Goal: Complete application form

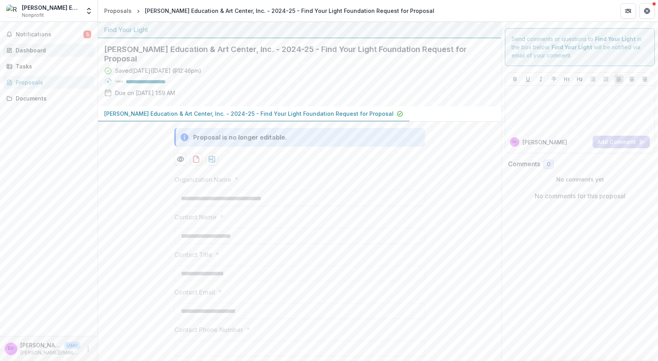
click at [39, 54] on div "Dashboard" at bounding box center [52, 50] width 72 height 8
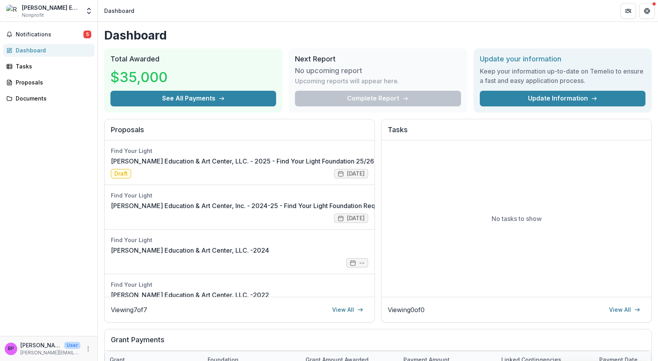
click at [43, 8] on div "[PERSON_NAME] Education & Art Center, LLC." at bounding box center [51, 8] width 58 height 8
drag, startPoint x: 175, startPoint y: 165, endPoint x: 164, endPoint y: 162, distance: 11.4
click at [164, 162] on link "[PERSON_NAME] Education & Art Center, LLC. - 2025 - Find Your Light Foundation …" at bounding box center [275, 161] width 329 height 9
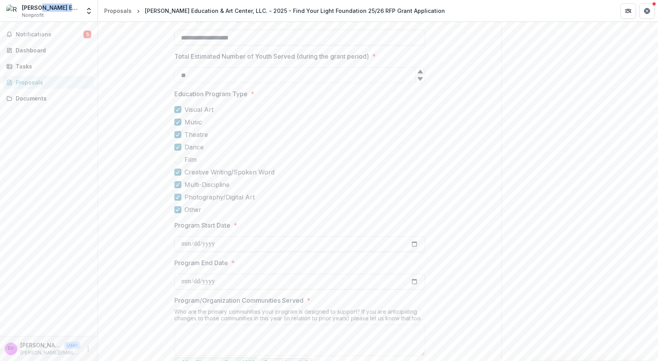
scroll to position [274, 0]
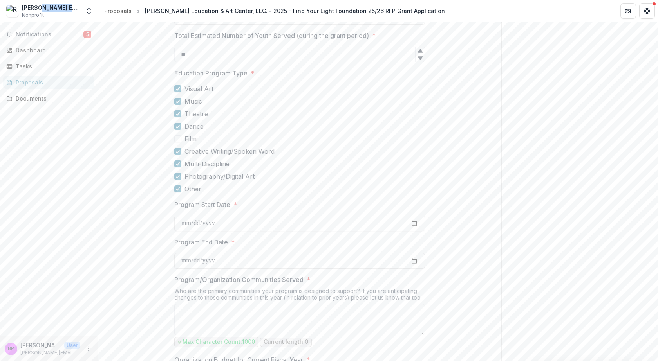
click at [177, 135] on span at bounding box center [177, 138] width 7 height 7
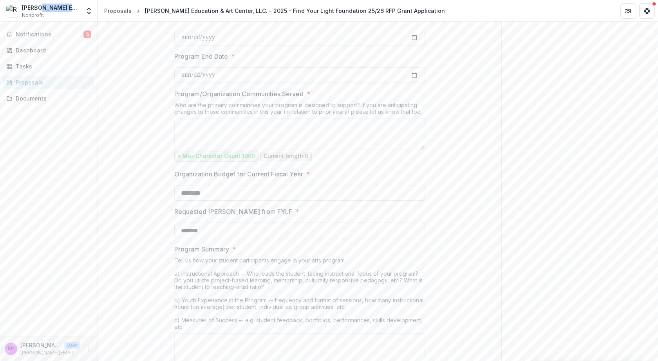
scroll to position [431, 0]
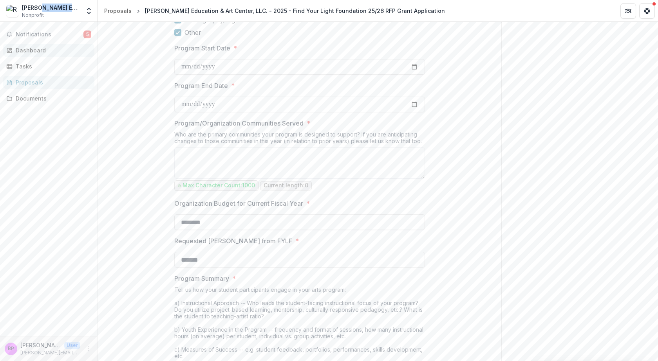
drag, startPoint x: 24, startPoint y: 55, endPoint x: 21, endPoint y: 53, distance: 4.0
click at [21, 53] on div "Dashboard" at bounding box center [52, 50] width 72 height 8
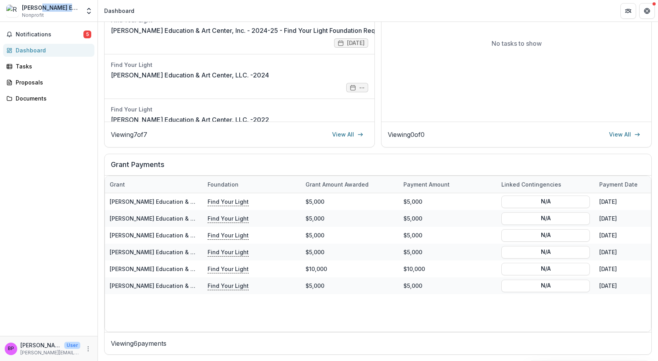
scroll to position [175, 0]
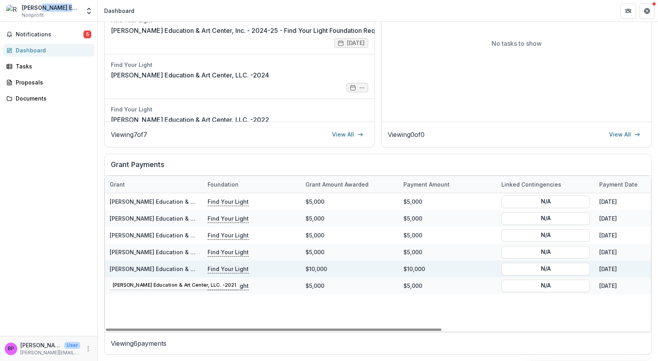
click at [218, 270] on p "Find Your Light" at bounding box center [227, 269] width 41 height 9
click at [178, 270] on link "[PERSON_NAME] Education & Art Center, LLC. -2021" at bounding box center [180, 269] width 140 height 7
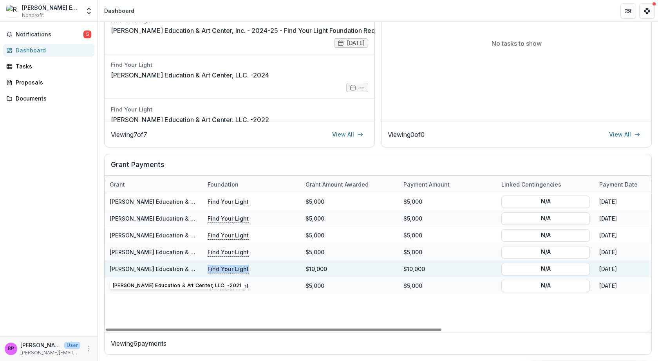
click at [178, 270] on link "[PERSON_NAME] Education & Art Center, LLC. -2021" at bounding box center [180, 269] width 140 height 7
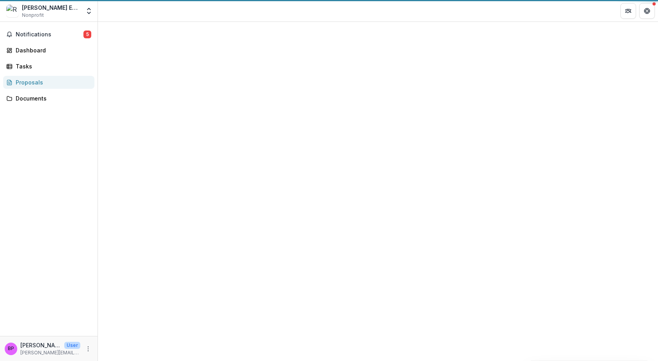
click at [178, 270] on div at bounding box center [378, 191] width 560 height 339
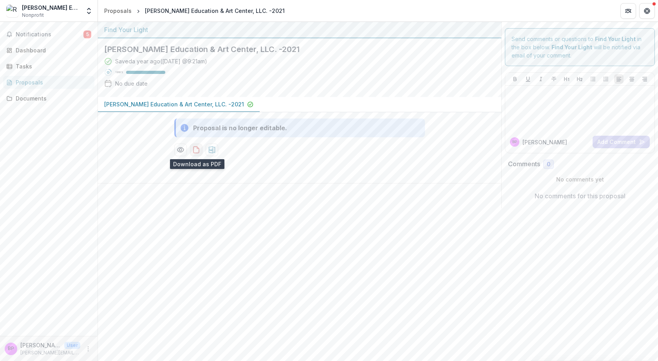
click at [195, 151] on icon "download-proposal" at bounding box center [196, 150] width 8 height 8
click at [182, 151] on icon "Preview 51dfe7b1-d3c6-4939-9d7d-ac7a476abf35-0.pdf" at bounding box center [180, 150] width 6 height 5
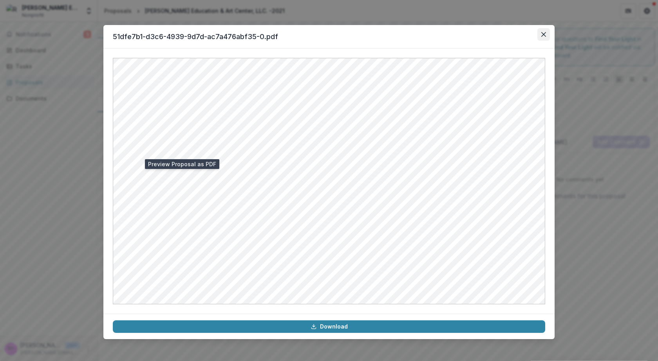
click at [544, 36] on icon "Close" at bounding box center [543, 34] width 5 height 5
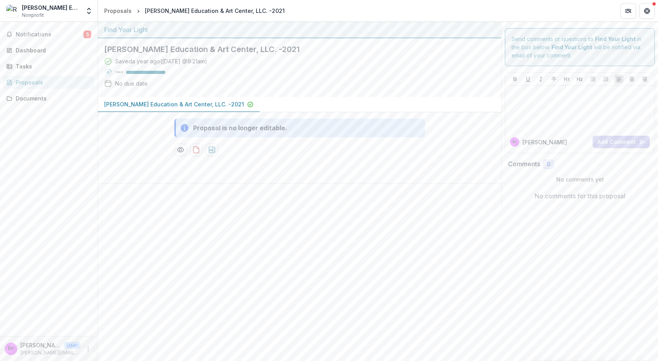
click at [32, 83] on div "Proposals" at bounding box center [52, 82] width 72 height 8
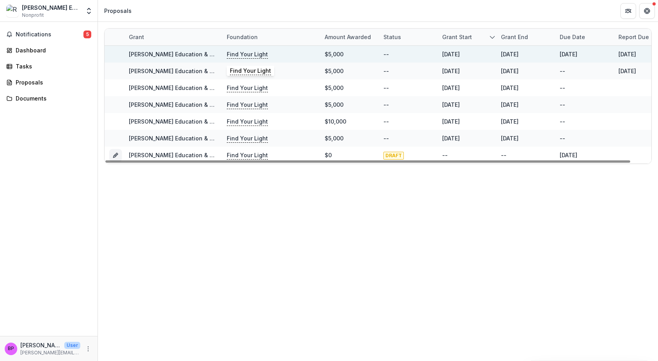
click at [241, 56] on p "Find Your Light" at bounding box center [247, 54] width 41 height 9
click at [241, 54] on p "Find Your Light" at bounding box center [247, 54] width 41 height 9
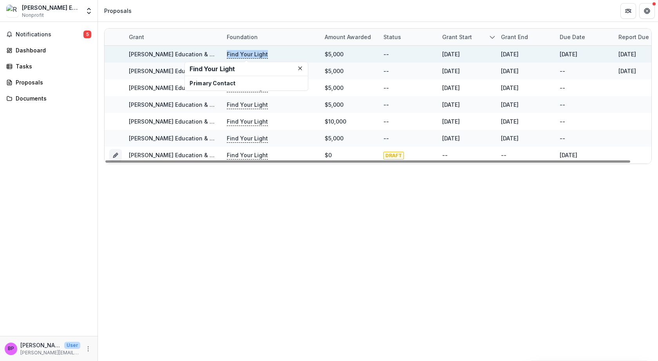
click at [241, 54] on p "Find Your Light" at bounding box center [247, 54] width 41 height 9
click at [167, 56] on link "[PERSON_NAME] Education & Art Center, Inc. - 2024-25 - Find Your Light Foundati…" at bounding box center [273, 54] width 289 height 7
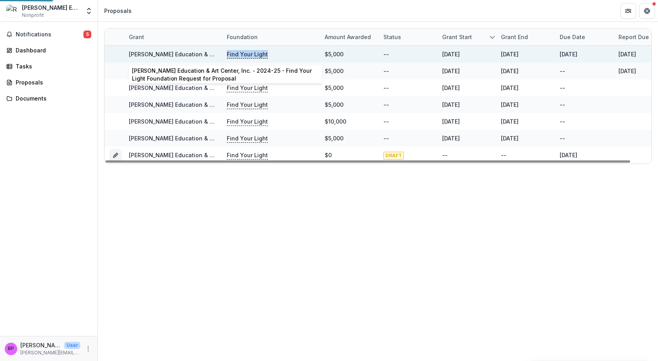
click at [167, 56] on link "[PERSON_NAME] Education & Art Center, Inc. - 2024-25 - Find Your Light Foundati…" at bounding box center [273, 54] width 289 height 7
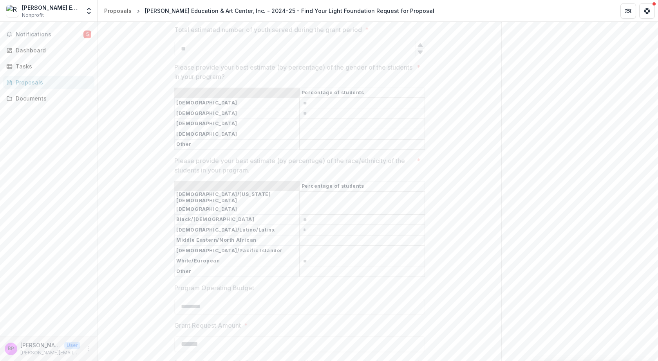
scroll to position [822, 0]
click at [29, 49] on div "Dashboard" at bounding box center [52, 50] width 72 height 8
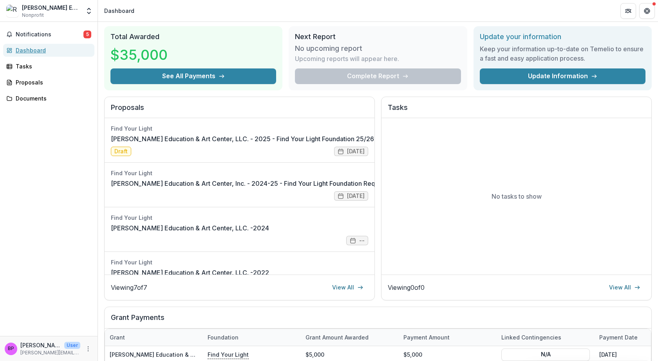
scroll to position [19, 0]
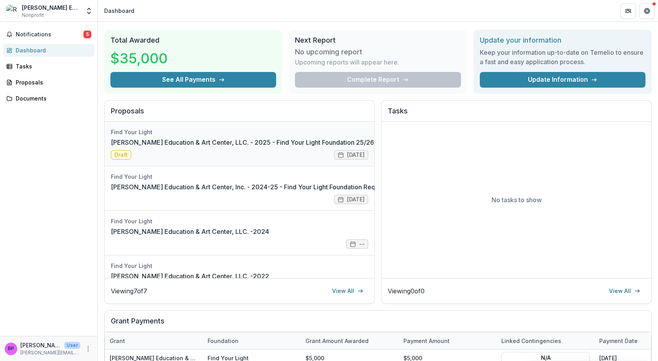
click at [124, 147] on link "[PERSON_NAME] Education & Art Center, LLC. - 2025 - Find Your Light Foundation …" at bounding box center [275, 142] width 329 height 9
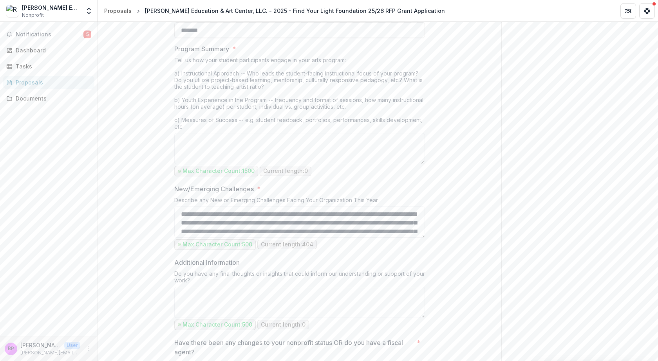
scroll to position [645, 0]
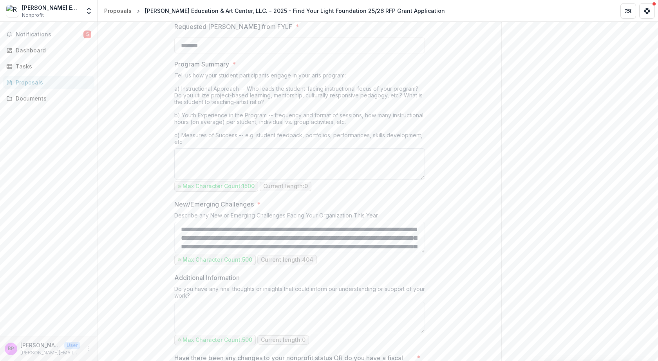
click at [234, 148] on textarea "Program Summary *" at bounding box center [299, 163] width 250 height 31
paste textarea "**********"
type textarea "**********"
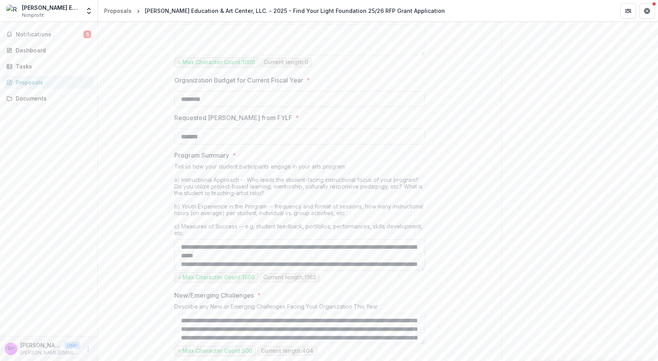
scroll to position [528, 0]
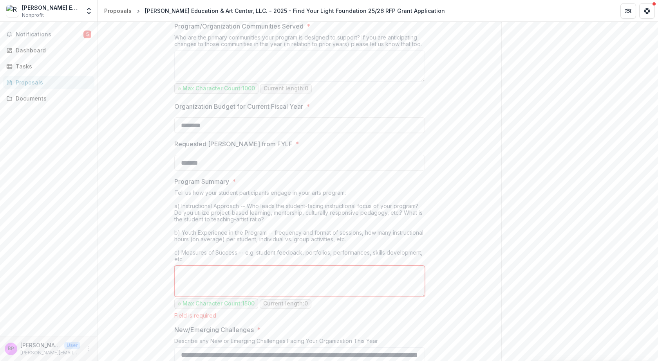
click at [290, 273] on textarea "Program Summary *" at bounding box center [299, 281] width 250 height 31
paste textarea "**********"
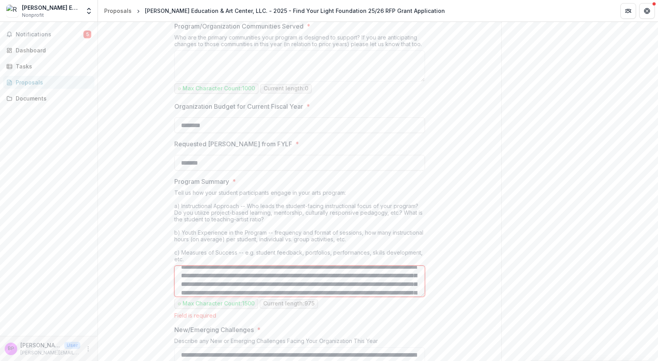
scroll to position [0, 0]
click at [364, 283] on textarea "**********" at bounding box center [299, 281] width 250 height 31
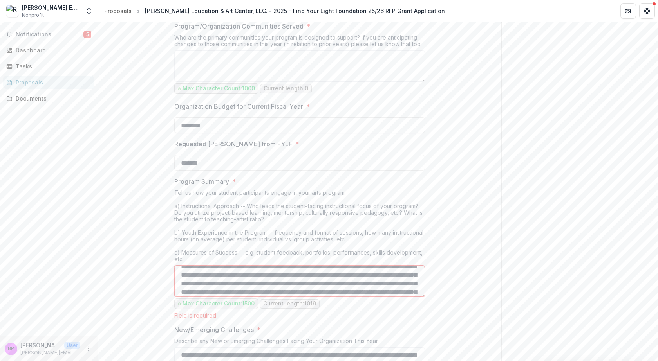
click at [368, 277] on textarea "**********" at bounding box center [299, 281] width 250 height 31
click at [354, 280] on textarea "Program Summary *" at bounding box center [299, 281] width 250 height 31
type textarea "**********"
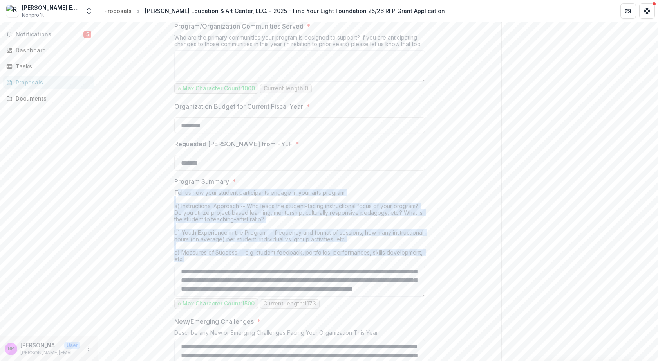
drag, startPoint x: 176, startPoint y: 183, endPoint x: 205, endPoint y: 250, distance: 73.6
click at [205, 250] on div "Tell us how your student participants engage in your arts program: a) Instructi…" at bounding box center [299, 227] width 250 height 76
drag, startPoint x: 205, startPoint y: 247, endPoint x: 173, endPoint y: 180, distance: 73.5
click at [173, 180] on div "**********" at bounding box center [299, 205] width 263 height 1178
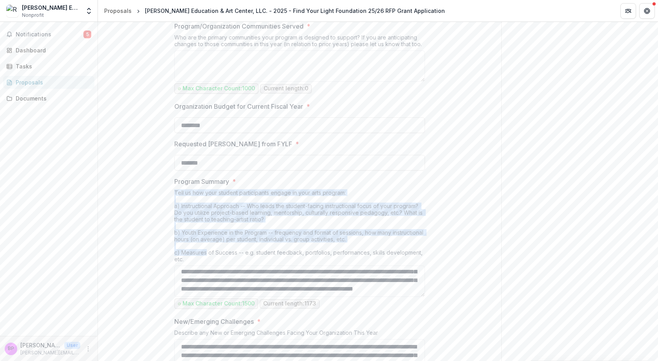
click at [173, 180] on div "**********" at bounding box center [299, 205] width 263 height 1178
drag, startPoint x: 173, startPoint y: 180, endPoint x: 193, endPoint y: 248, distance: 70.8
click at [193, 248] on div "**********" at bounding box center [299, 205] width 263 height 1178
click at [193, 248] on div "Tell us how your student participants engage in your arts program: a) Instructi…" at bounding box center [299, 227] width 250 height 76
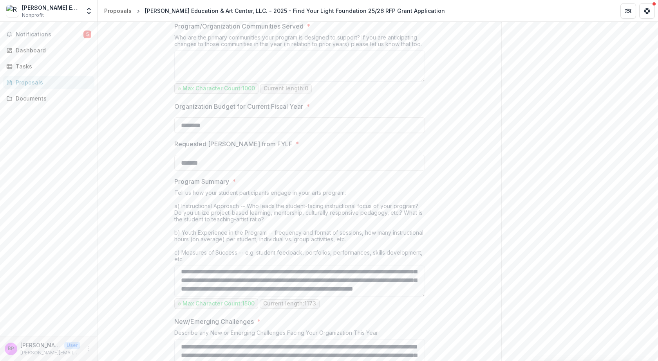
click at [177, 218] on div "Tell us how your student participants engage in your arts program: a) Instructi…" at bounding box center [299, 227] width 250 height 76
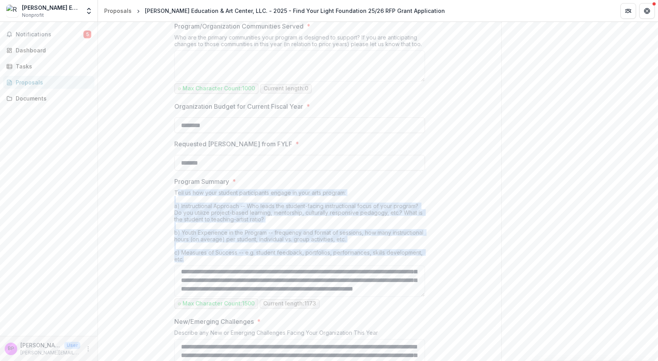
drag, startPoint x: 175, startPoint y: 183, endPoint x: 190, endPoint y: 253, distance: 71.3
click at [190, 253] on div "Tell us how your student participants engage in your arts program: a) Instructi…" at bounding box center [299, 227] width 250 height 76
drag, startPoint x: 190, startPoint y: 253, endPoint x: 177, endPoint y: 177, distance: 77.5
click at [177, 177] on div "Program Summary * Tell us how your student participants engage in your arts pro…" at bounding box center [299, 244] width 250 height 134
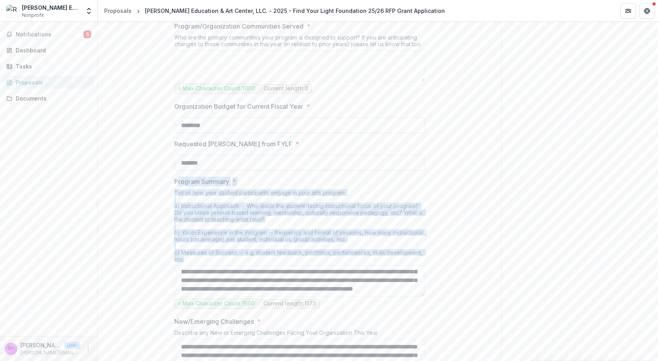
copy div "rogram Summary * Tell us how your student participants engage in your arts prog…"
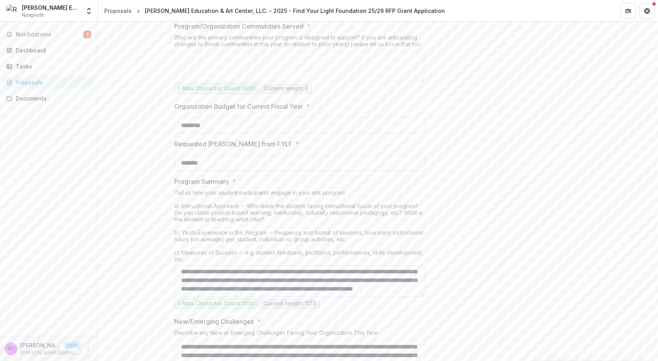
click at [221, 272] on textarea "Program Summary *" at bounding box center [299, 281] width 250 height 31
